Goal: Task Accomplishment & Management: Manage account settings

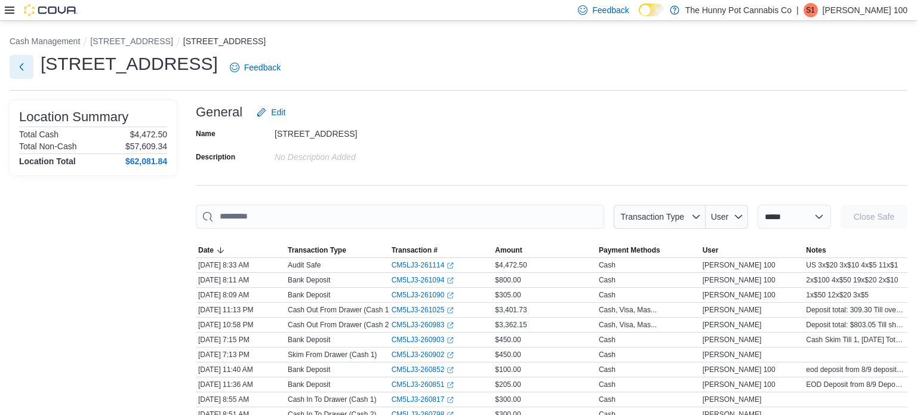
click at [19, 68] on button "Next" at bounding box center [22, 67] width 24 height 24
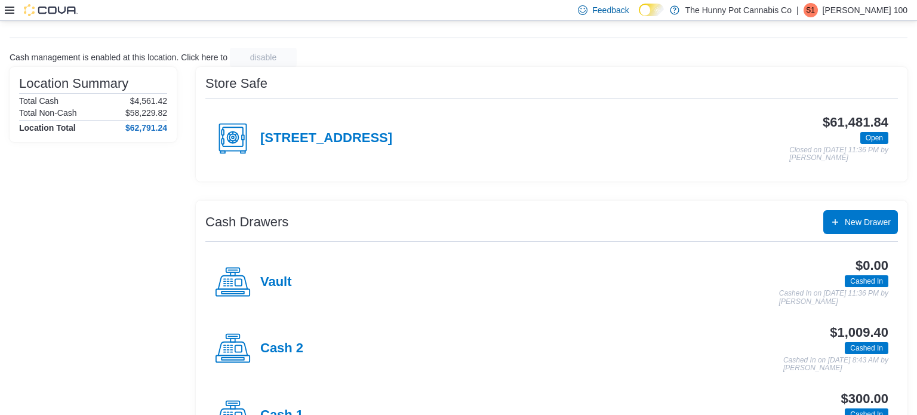
scroll to position [104, 0]
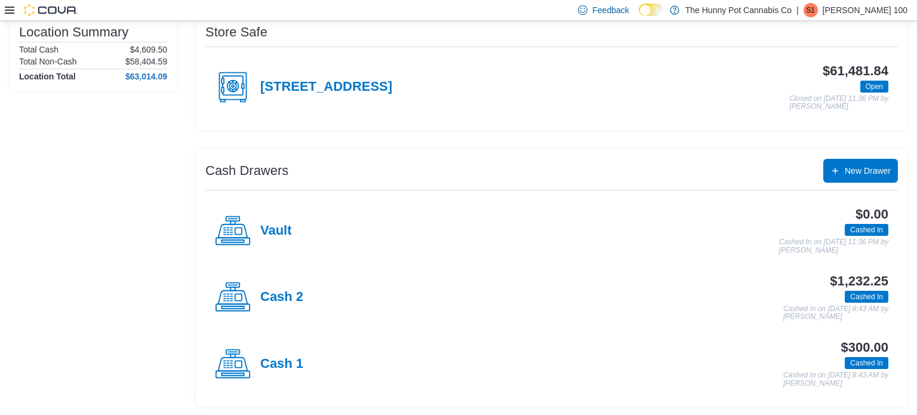
click at [263, 306] on div "Cash 2" at bounding box center [259, 297] width 88 height 36
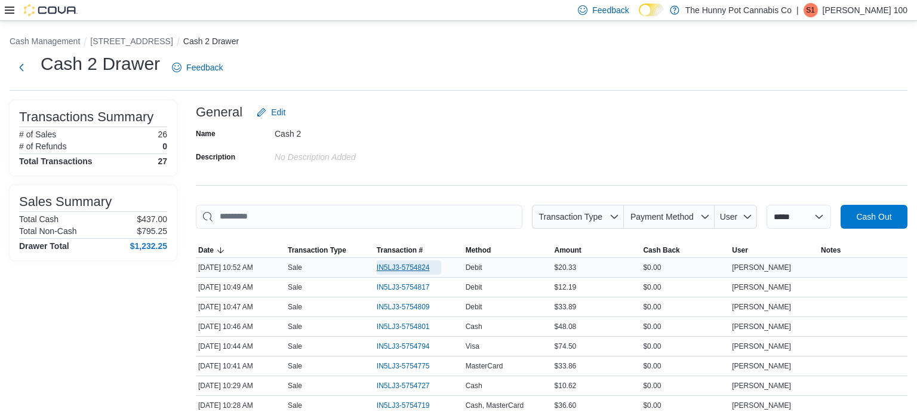
click at [403, 268] on span "IN5LJ3-5754824" at bounding box center [403, 268] width 53 height 10
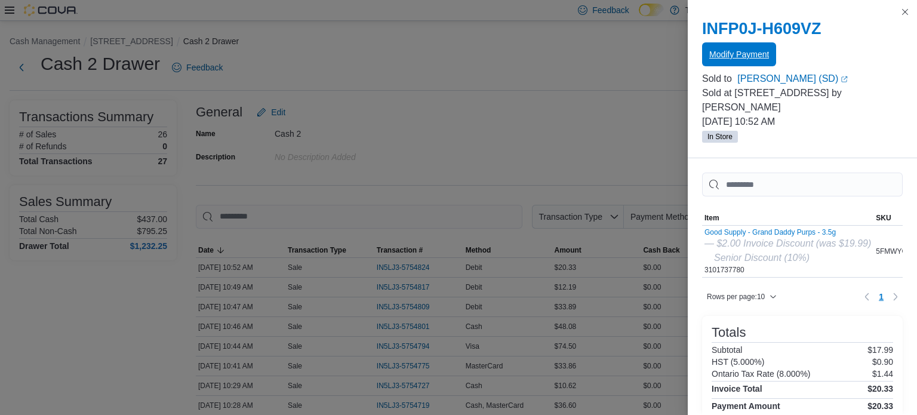
click at [714, 54] on span "Modify Payment" at bounding box center [739, 54] width 60 height 12
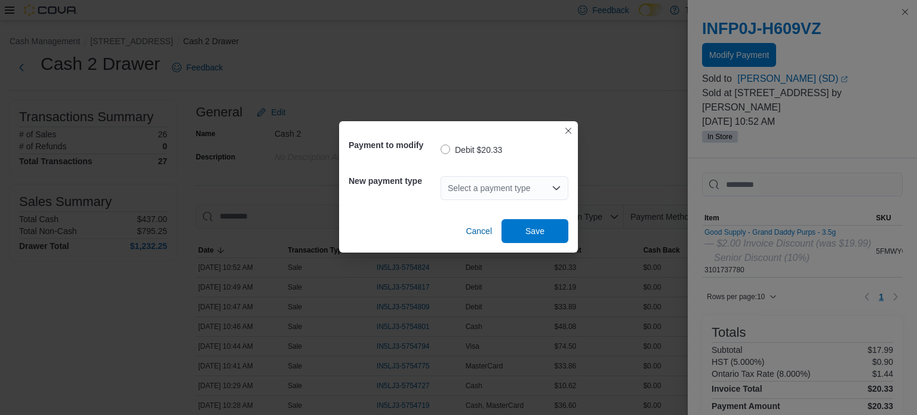
click at [522, 185] on div "Select a payment type" at bounding box center [505, 188] width 128 height 24
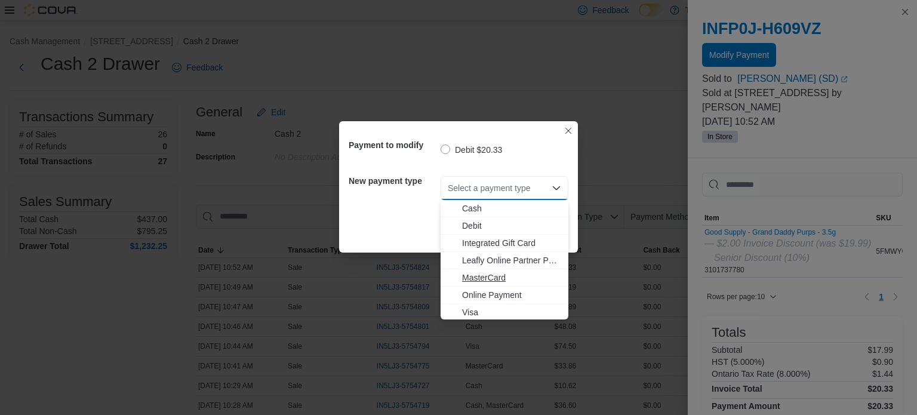
click at [489, 280] on span "MasterCard" at bounding box center [511, 278] width 99 height 12
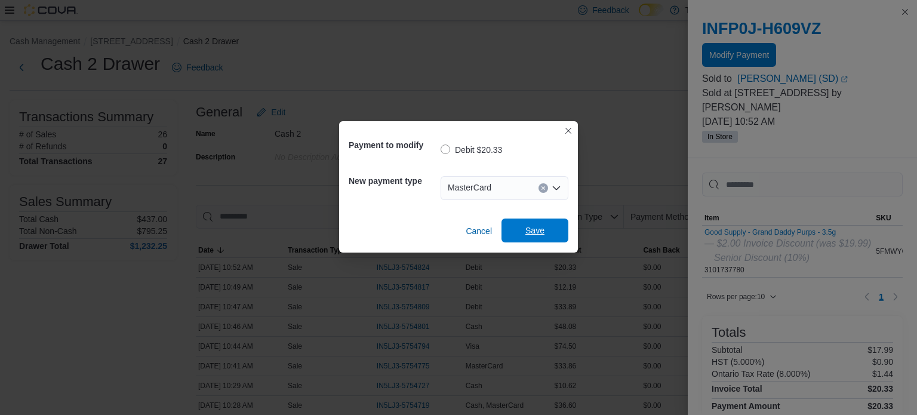
click at [540, 233] on span "Save" at bounding box center [534, 231] width 19 height 12
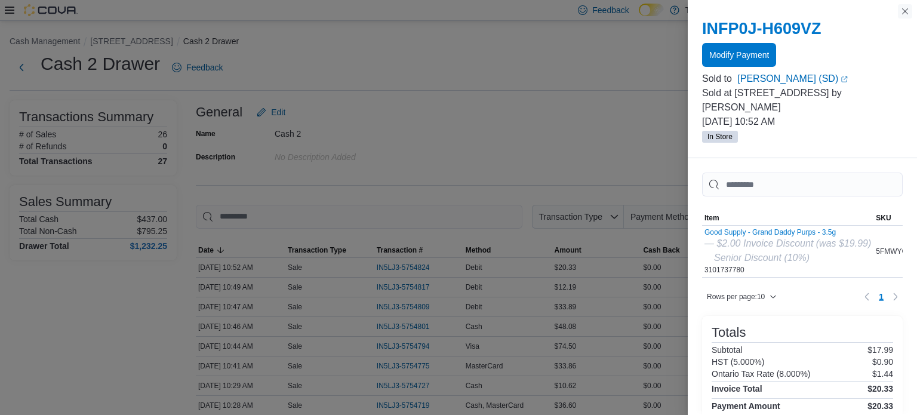
click at [902, 10] on button "Close this dialog" at bounding box center [905, 11] width 14 height 14
